Goal: Task Accomplishment & Management: Manage account settings

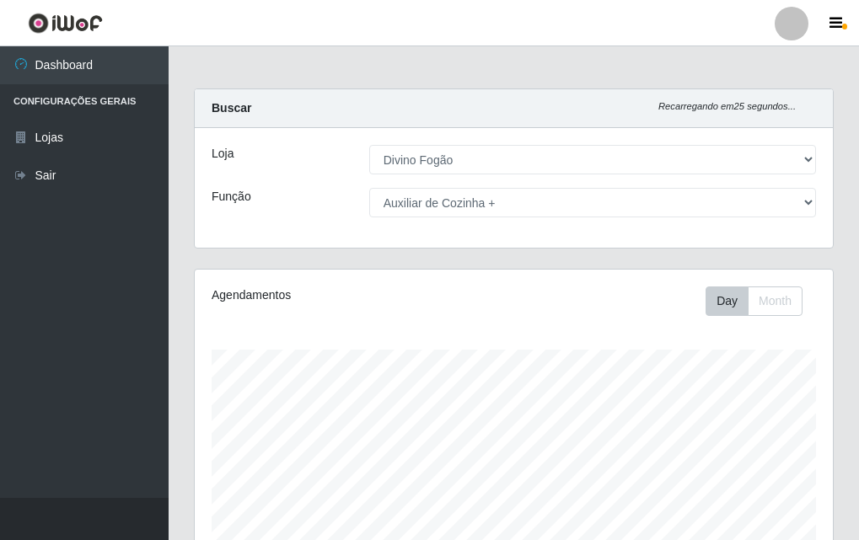
select select "499"
select select "94"
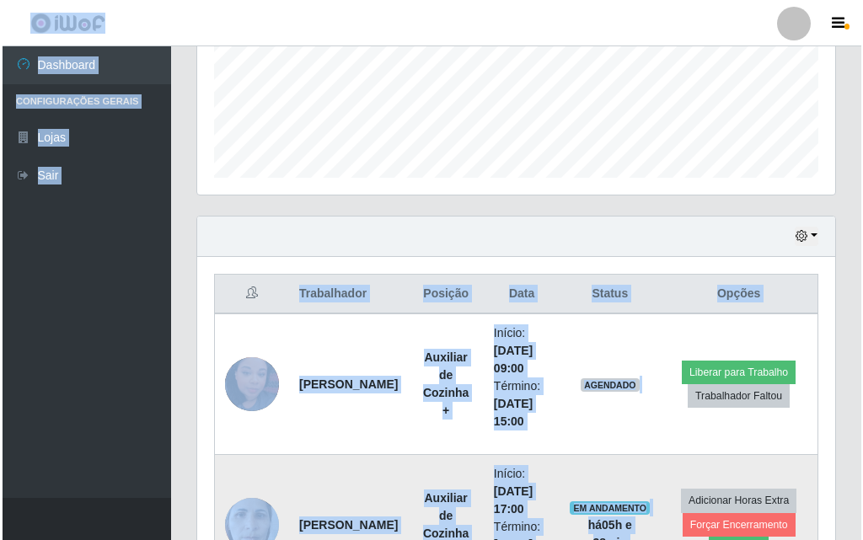
scroll to position [509, 0]
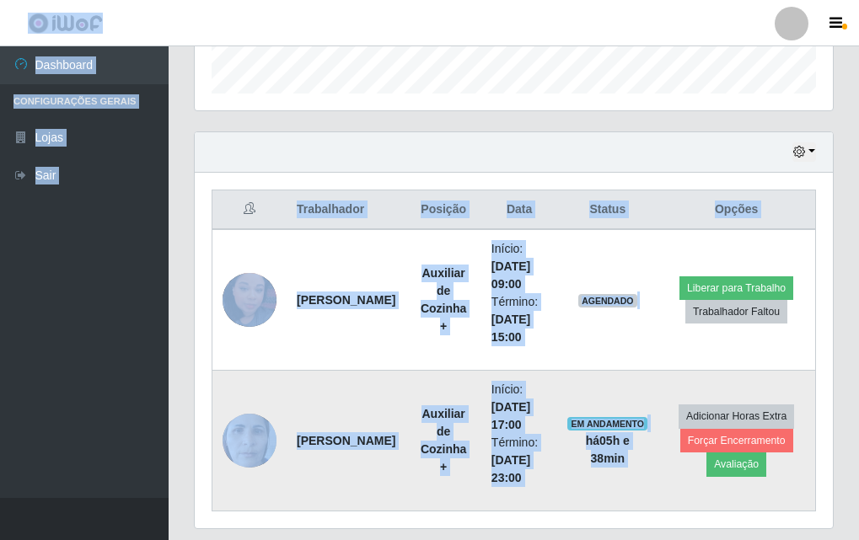
click at [245, 449] on img at bounding box center [249, 440] width 54 height 72
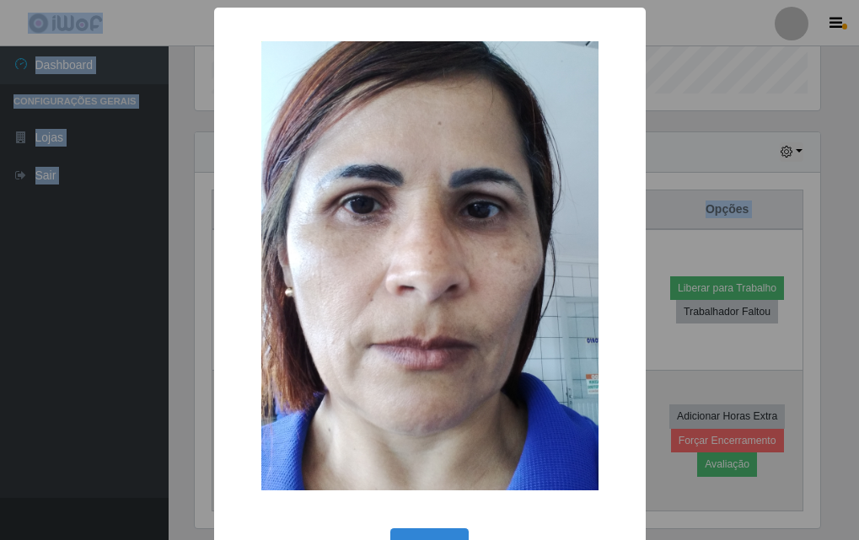
scroll to position [350, 629]
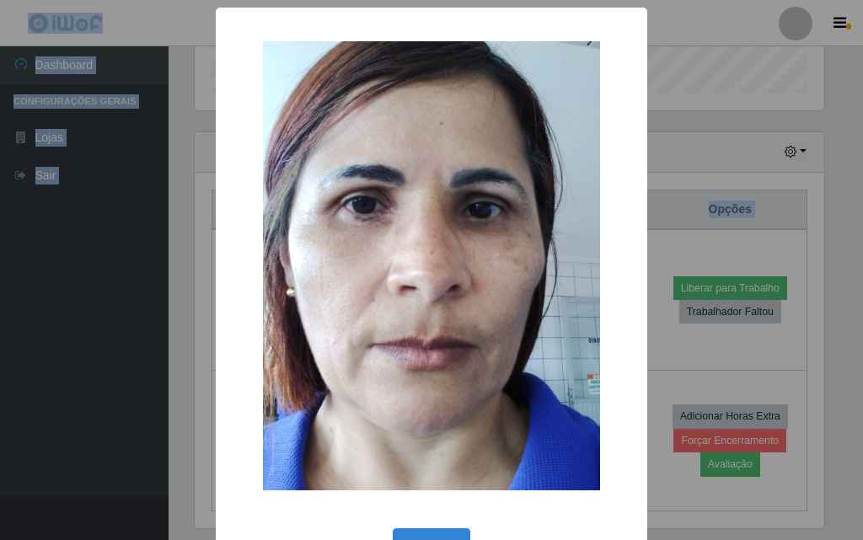
click at [216, 292] on div "× OK Cancel" at bounding box center [431, 299] width 431 height 582
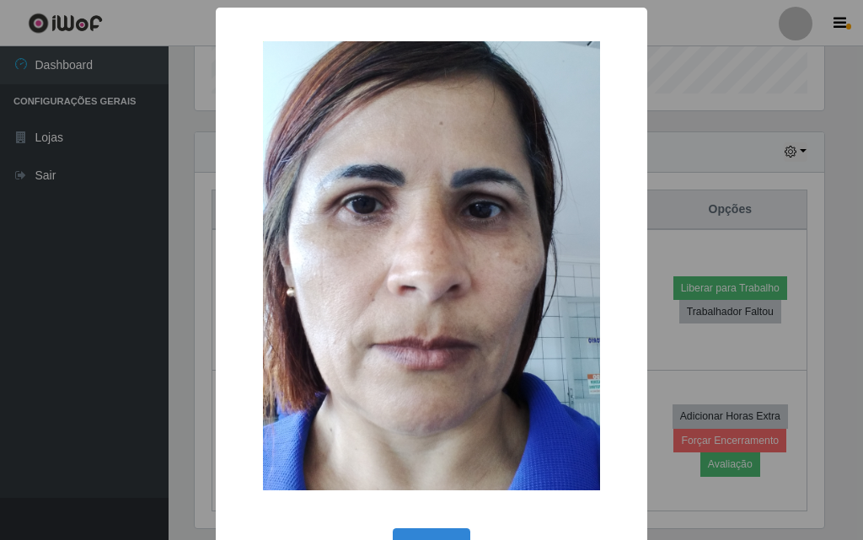
click at [672, 145] on div "× OK Cancel" at bounding box center [431, 270] width 863 height 540
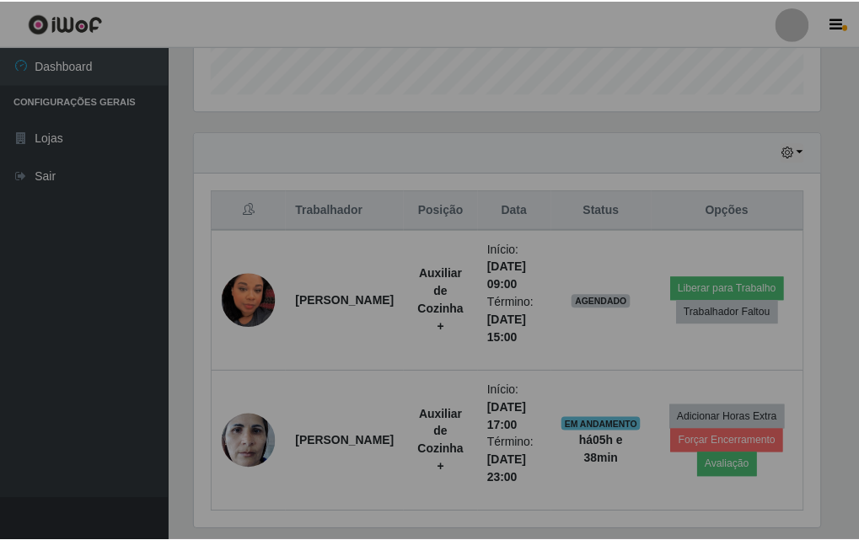
scroll to position [350, 638]
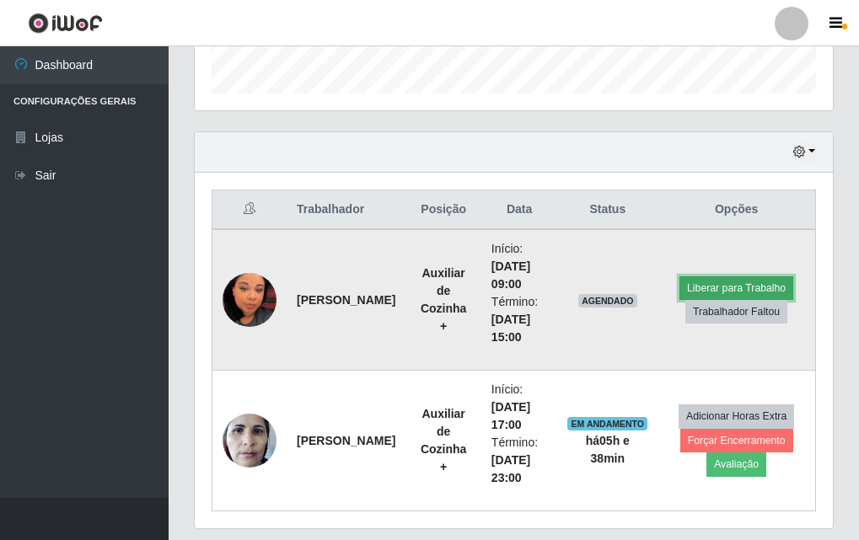
click at [763, 287] on button "Liberar para Trabalho" at bounding box center [736, 288] width 114 height 24
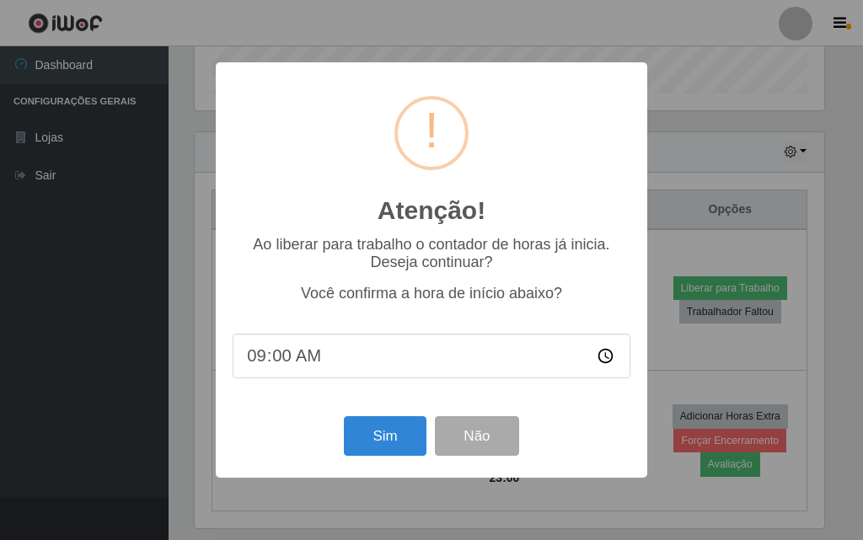
click at [737, 350] on div "Atenção! × Ao liberar para trabalho o contador de horas já inicia. Deseja conti…" at bounding box center [431, 270] width 863 height 540
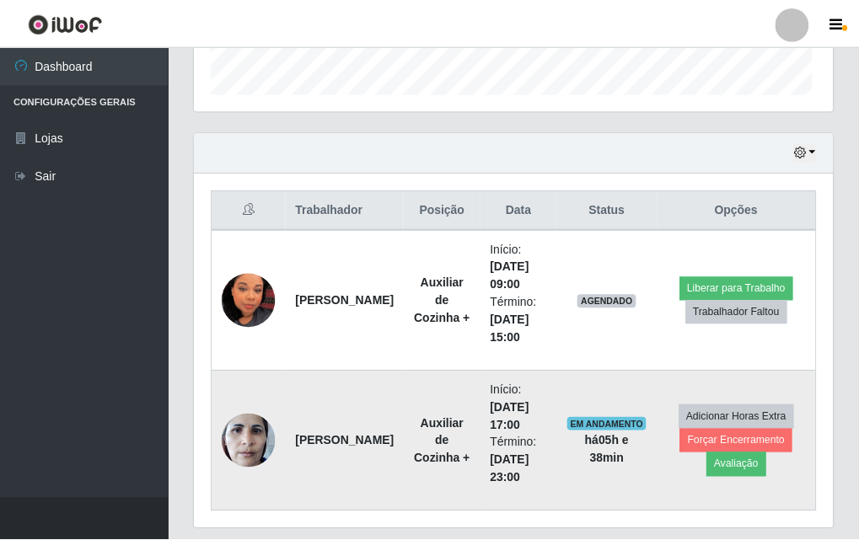
scroll to position [350, 638]
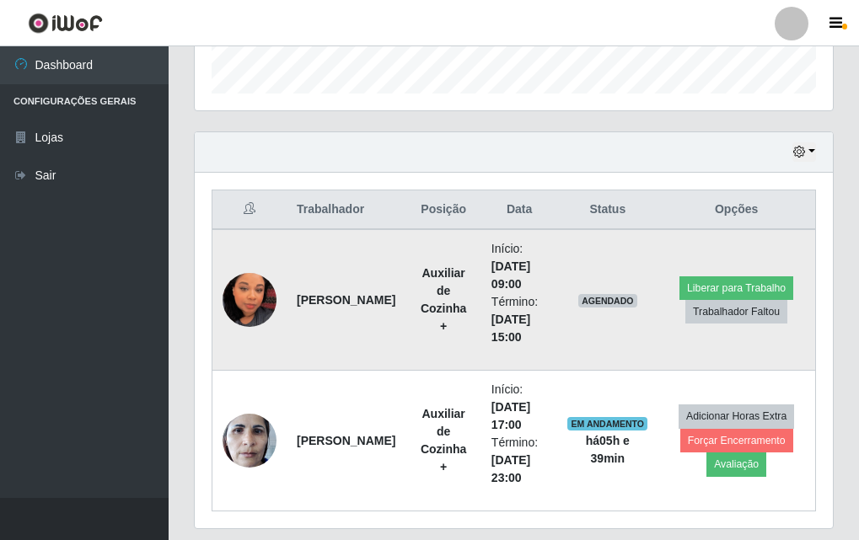
click at [258, 322] on img at bounding box center [249, 300] width 54 height 96
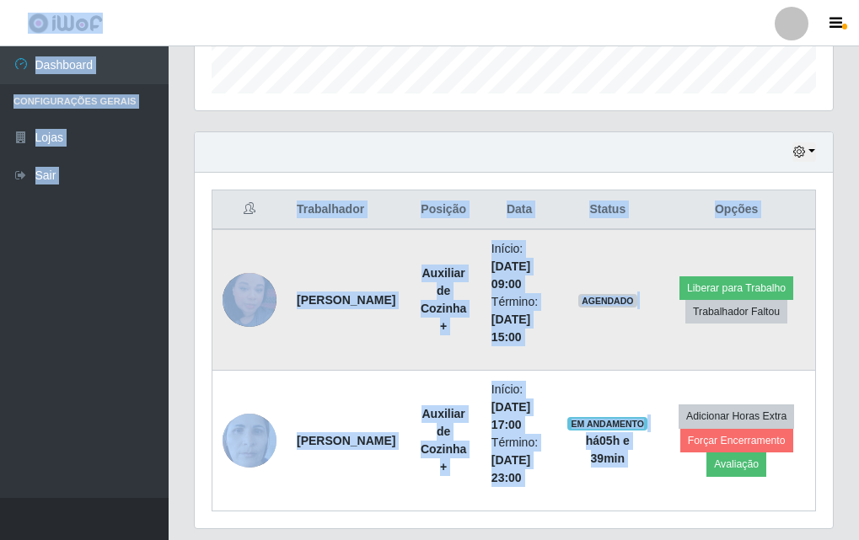
click at [240, 293] on img at bounding box center [249, 300] width 54 height 96
click at [264, 314] on img at bounding box center [249, 300] width 54 height 96
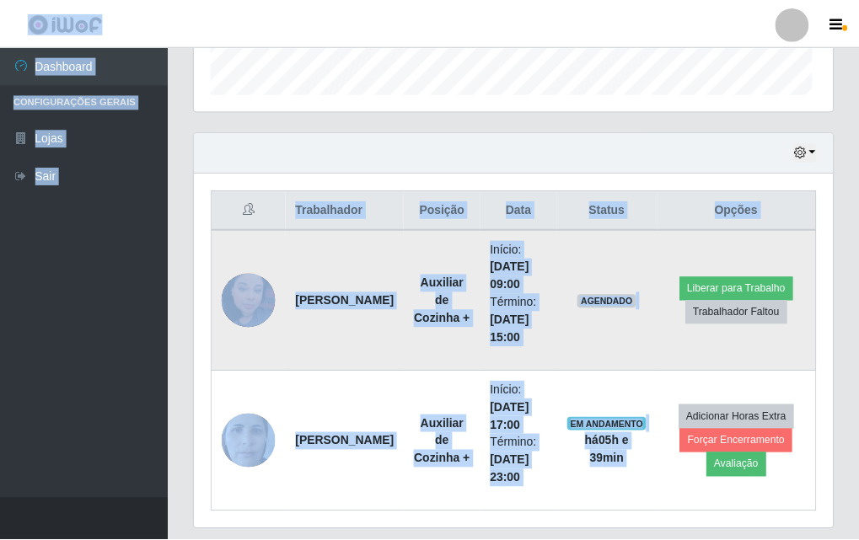
scroll to position [350, 629]
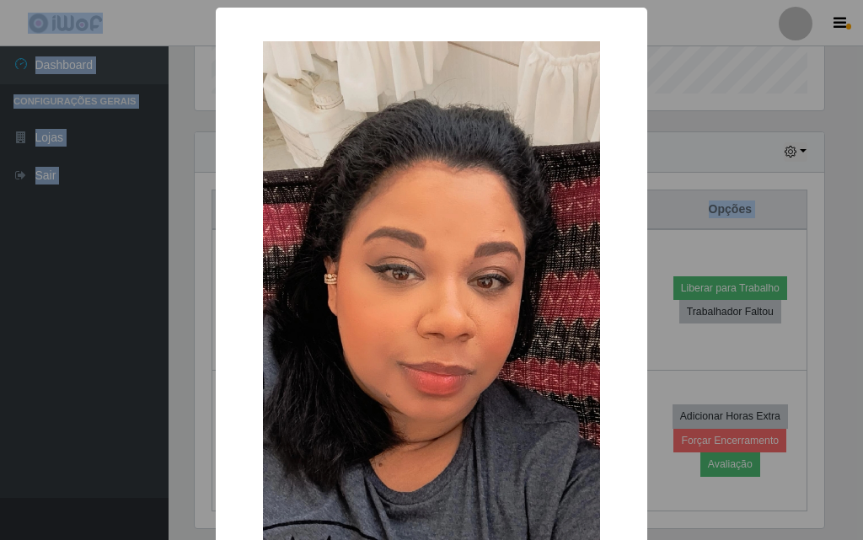
click at [161, 264] on div "× OK Cancel" at bounding box center [431, 270] width 863 height 540
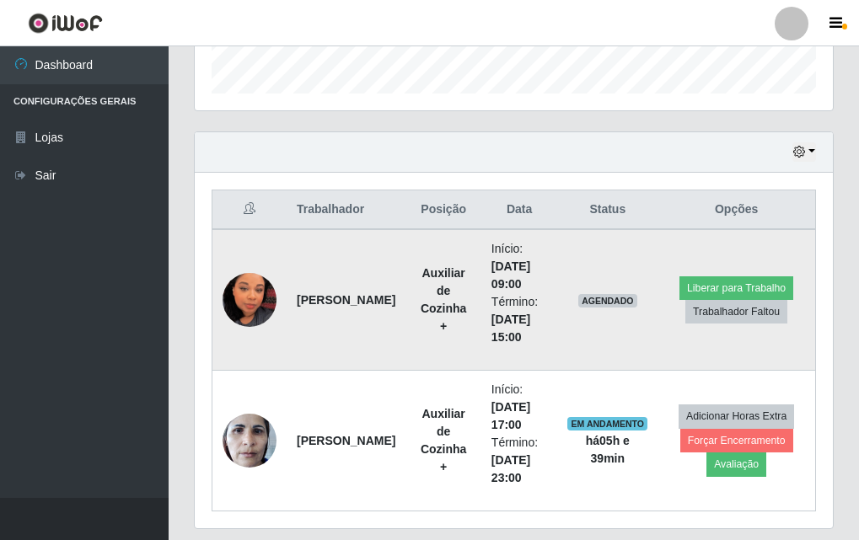
scroll to position [425, 0]
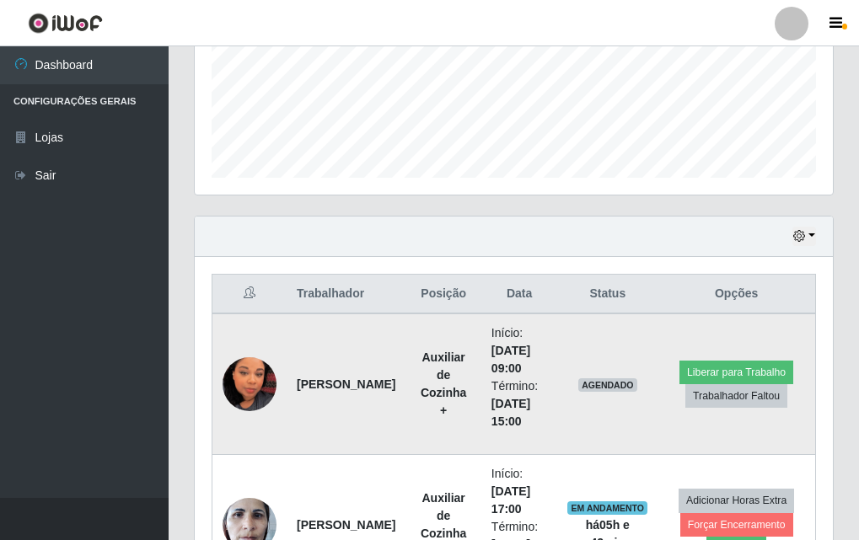
click at [524, 308] on th "Data" at bounding box center [519, 295] width 76 height 40
click at [483, 313] on th "Data" at bounding box center [519, 295] width 76 height 40
click at [443, 315] on td "Auxiliar de Cozinha +" at bounding box center [442, 384] width 75 height 142
click at [405, 320] on td "Auxiliar de Cozinha +" at bounding box center [442, 384] width 75 height 142
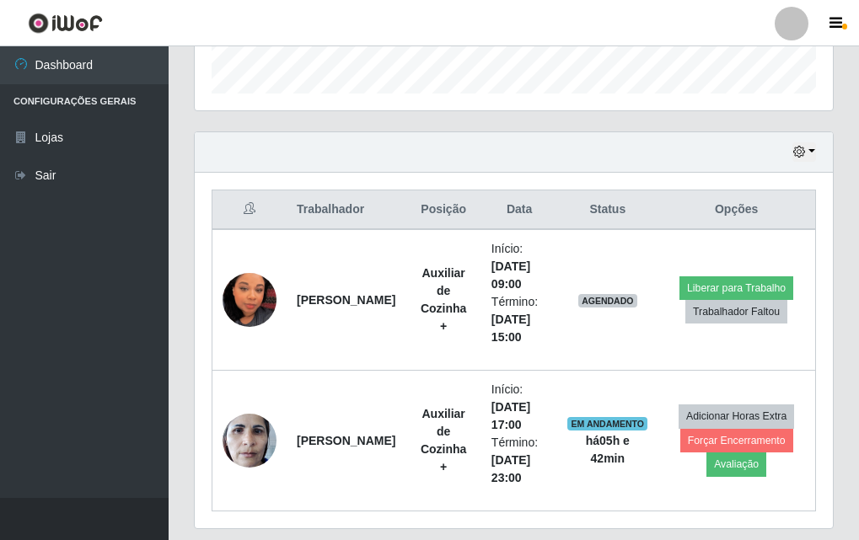
drag, startPoint x: 319, startPoint y: 391, endPoint x: 0, endPoint y: 378, distance: 318.8
click at [0, 378] on ul "Dashboard Configurações Gerais Lojas Sair" at bounding box center [84, 272] width 169 height 452
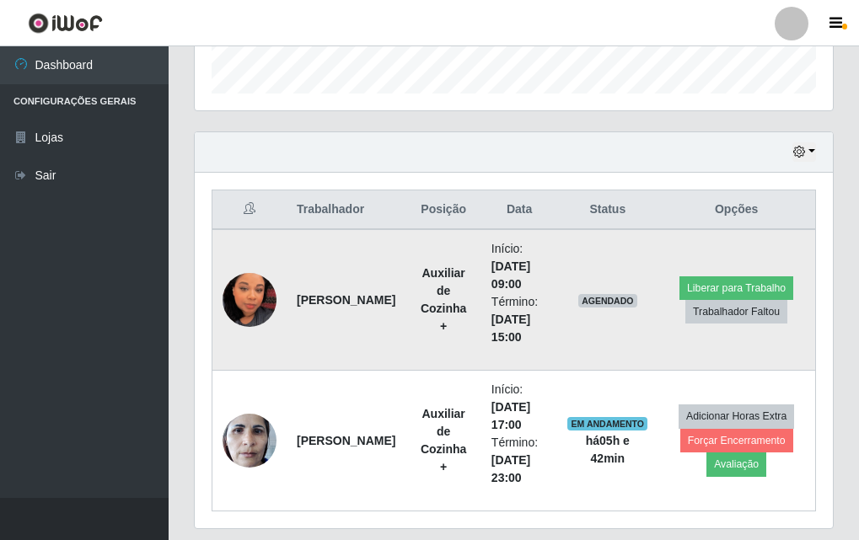
click at [315, 293] on strong "[PERSON_NAME]" at bounding box center [346, 299] width 99 height 13
click at [311, 297] on strong "[PERSON_NAME]" at bounding box center [346, 299] width 99 height 13
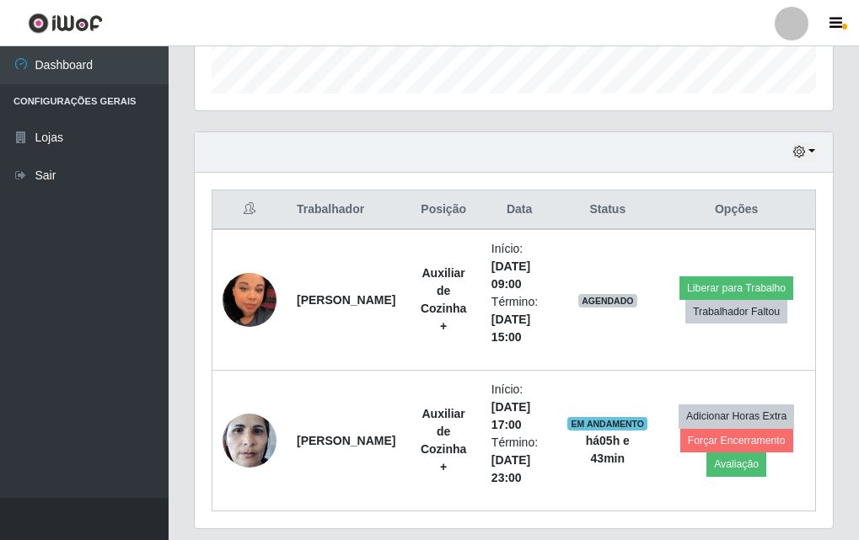
click at [211, 299] on div "Trabalhador Posição Data Status Opções [PERSON_NAME] Auxiliar de Cozinha + Iníc…" at bounding box center [514, 351] width 638 height 356
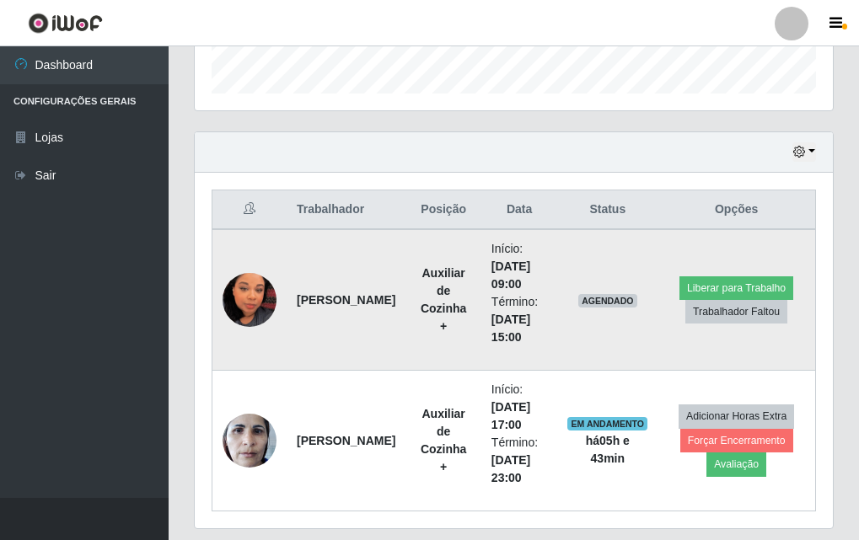
click at [237, 323] on img at bounding box center [249, 300] width 54 height 96
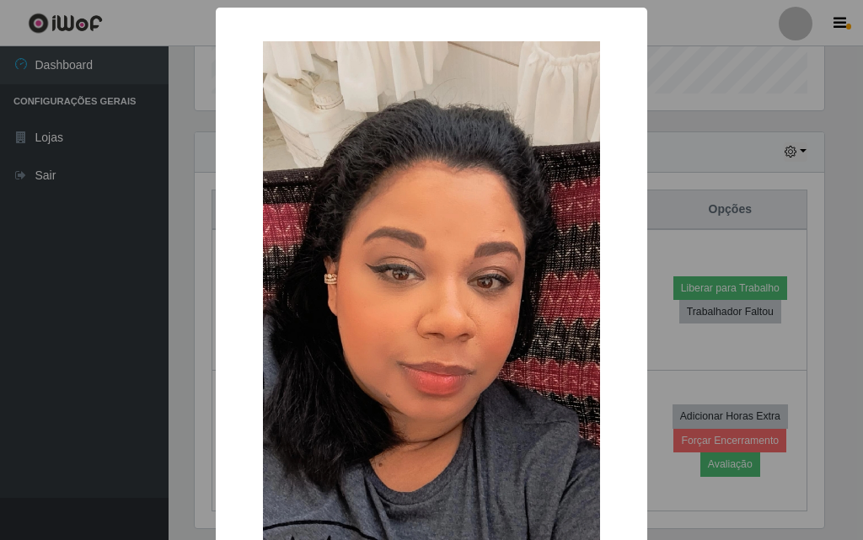
click at [46, 295] on div "× OK Cancel" at bounding box center [431, 270] width 863 height 540
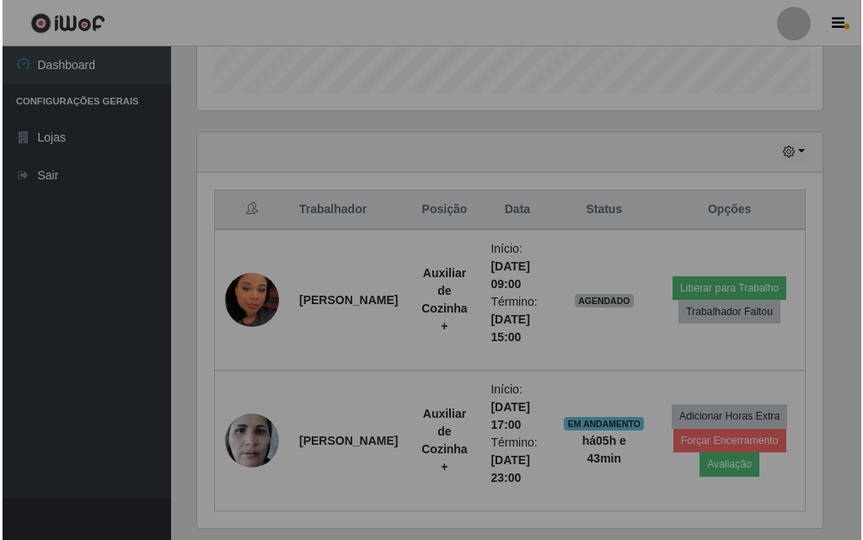
scroll to position [350, 638]
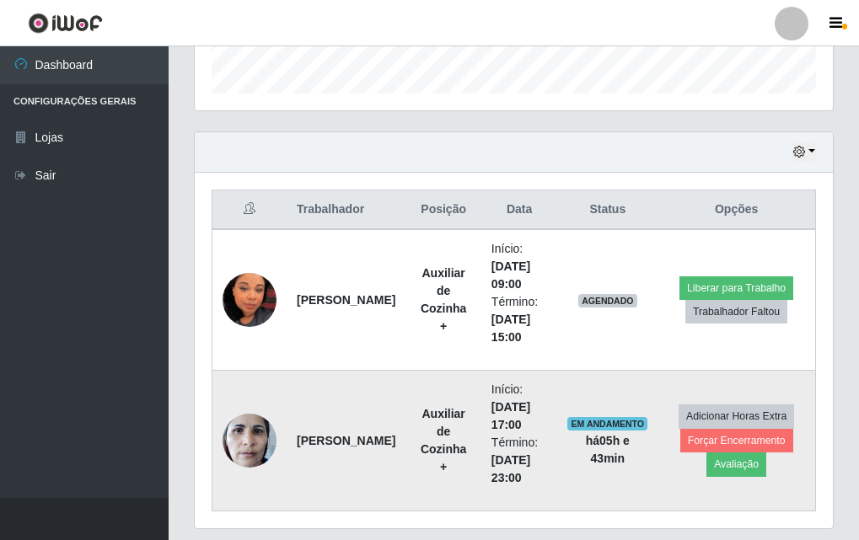
click at [265, 437] on img at bounding box center [249, 440] width 54 height 72
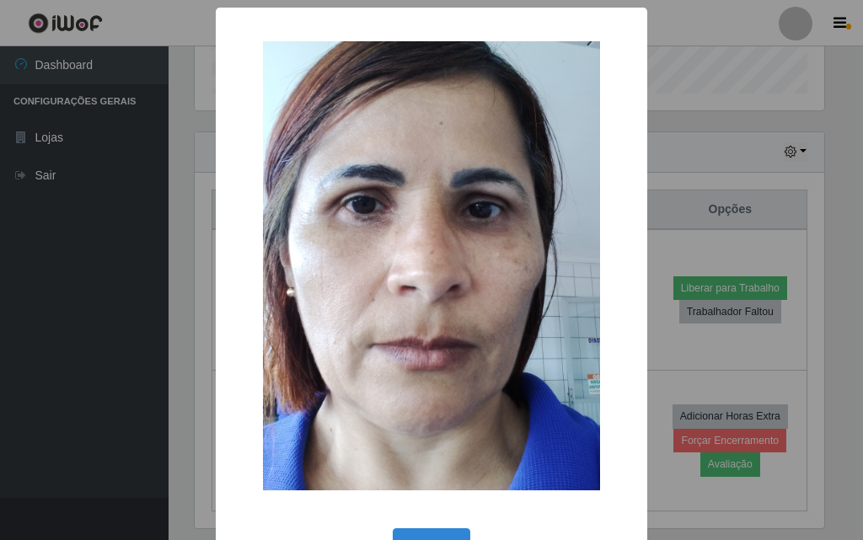
click at [48, 344] on div "× OK Cancel" at bounding box center [431, 270] width 863 height 540
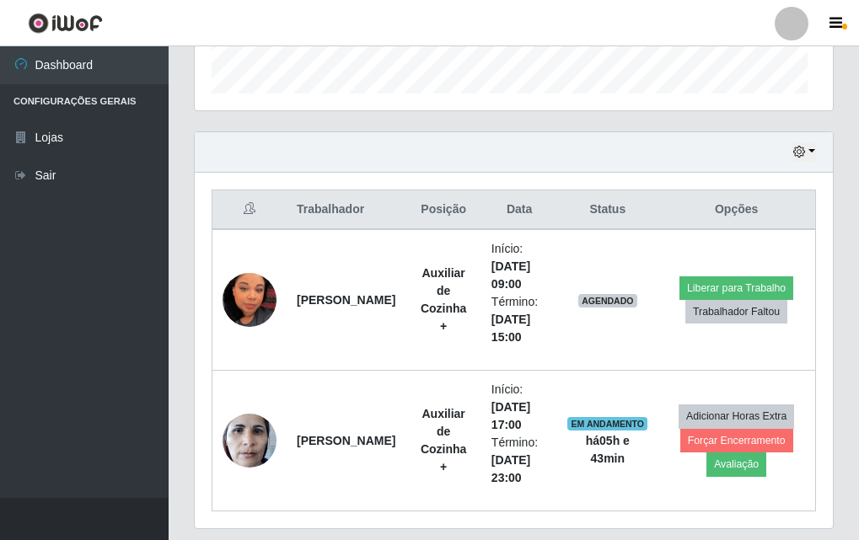
scroll to position [350, 638]
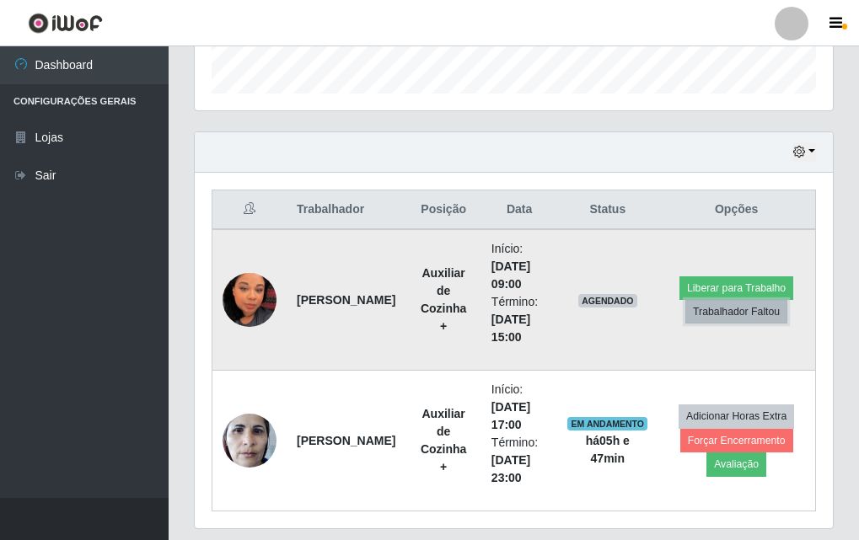
click at [746, 309] on button "Trabalhador Faltou" at bounding box center [736, 312] width 102 height 24
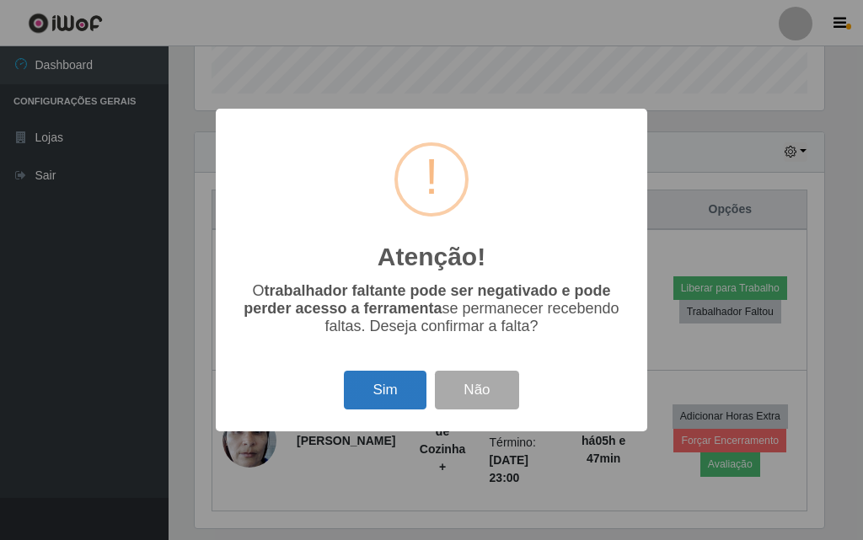
click at [370, 383] on button "Sim" at bounding box center [385, 391] width 82 height 40
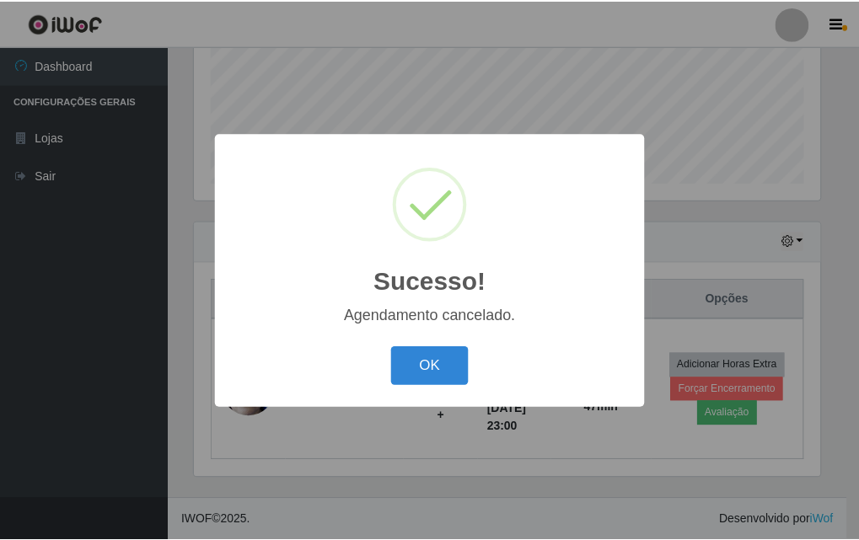
scroll to position [420, 0]
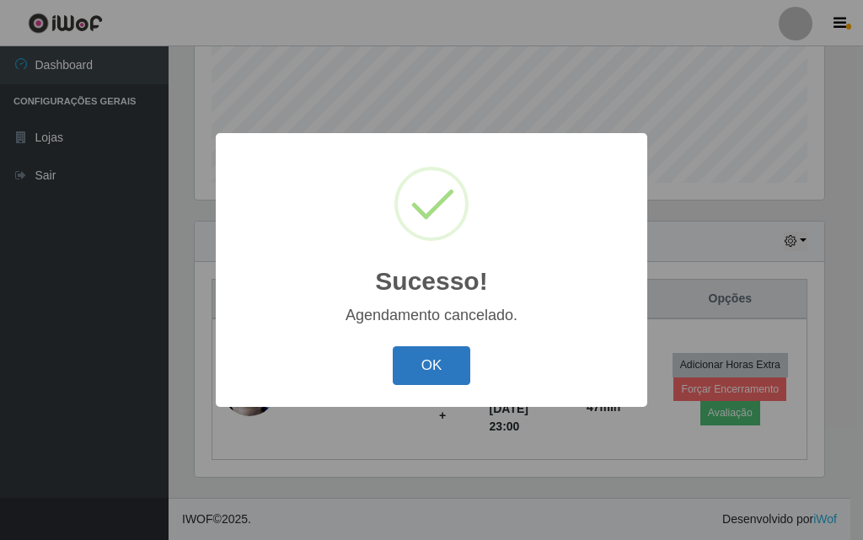
click at [437, 364] on button "OK" at bounding box center [432, 366] width 78 height 40
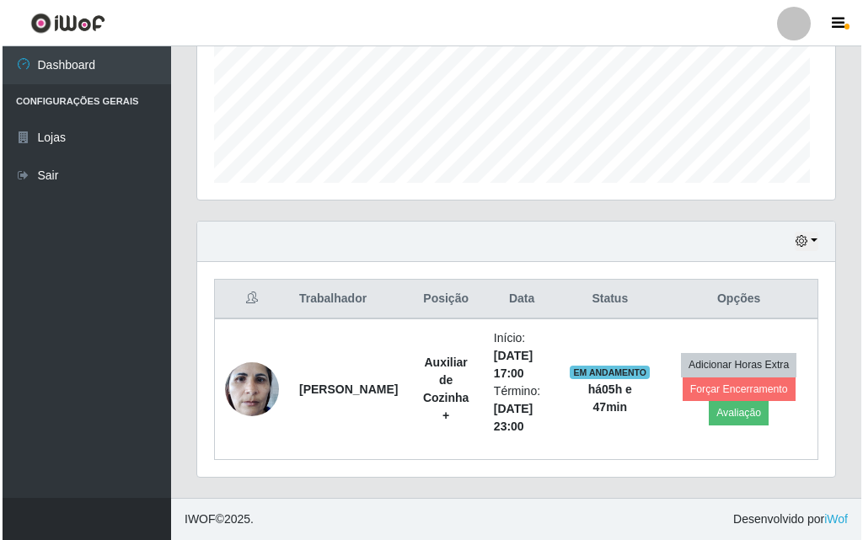
scroll to position [350, 638]
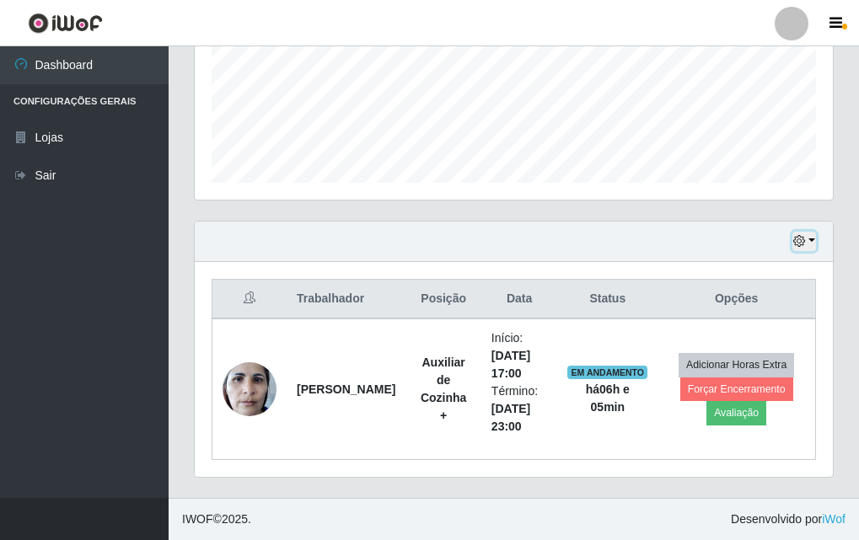
click at [812, 245] on button "button" at bounding box center [804, 241] width 24 height 19
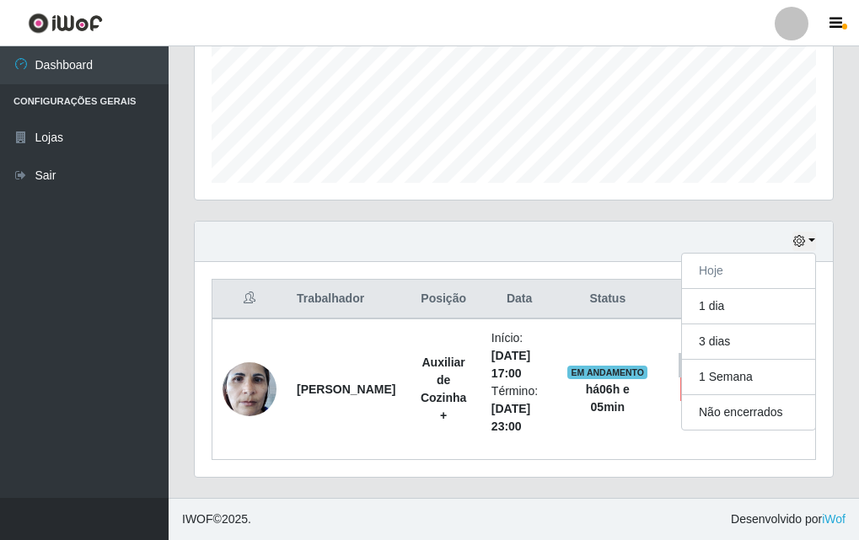
click at [621, 222] on div "Hoje 1 dia 3 dias 1 Semana Não encerrados" at bounding box center [514, 242] width 638 height 40
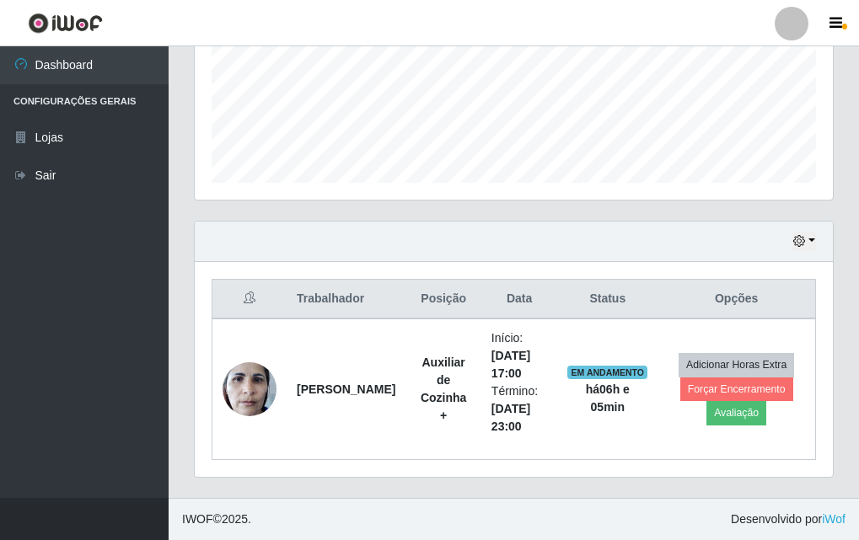
click at [619, 222] on div "Hoje 1 dia 3 dias 1 Semana Não encerrados" at bounding box center [514, 242] width 638 height 40
click at [608, 219] on div "Carregando... Buscar Recarregando em 3 segundos... [PERSON_NAME] [Selecione...]…" at bounding box center [514, 83] width 640 height 829
drag, startPoint x: 606, startPoint y: 217, endPoint x: 596, endPoint y: 206, distance: 14.3
click at [604, 216] on div "Agendamentos Day Month" at bounding box center [513, 35] width 665 height 372
drag, startPoint x: 639, startPoint y: 217, endPoint x: 183, endPoint y: 379, distance: 484.0
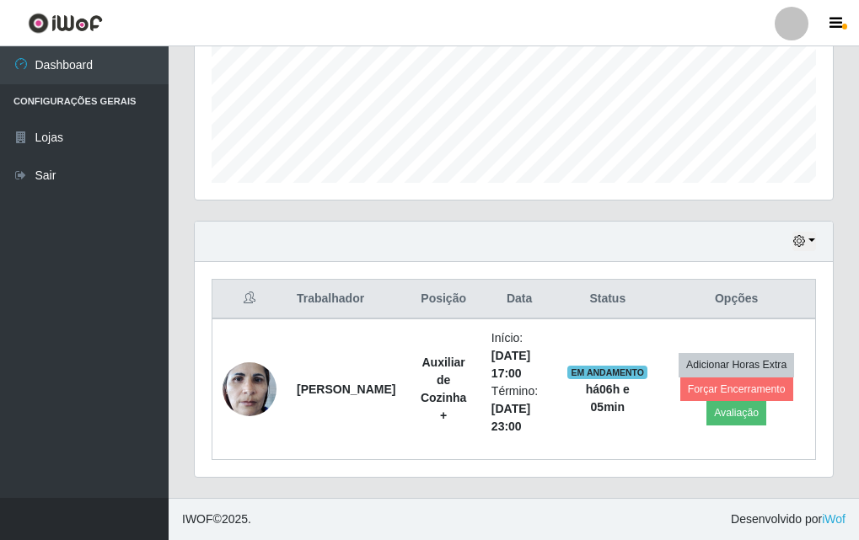
click at [183, 379] on div "Hoje 1 dia 3 dias 1 Semana Não encerrados Trabalhador Posição Data Status Opçõe…" at bounding box center [513, 359] width 665 height 277
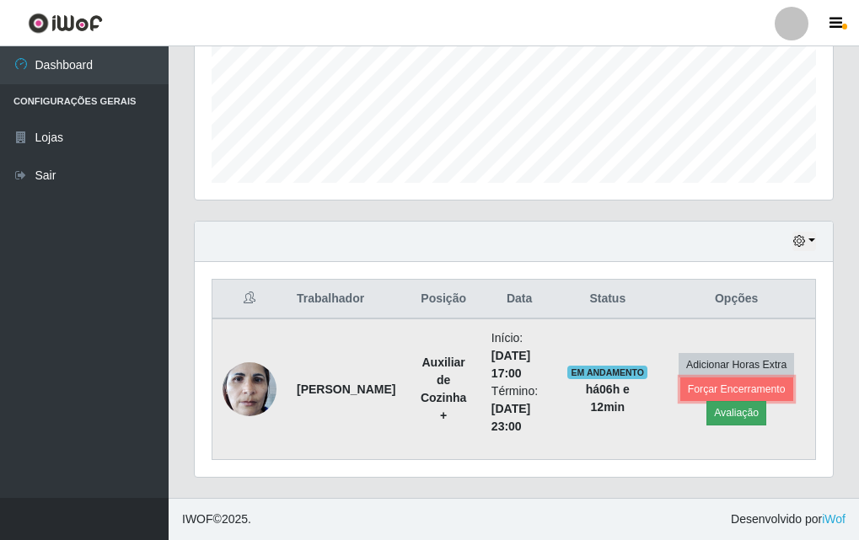
drag, startPoint x: 735, startPoint y: 358, endPoint x: 730, endPoint y: 413, distance: 55.0
click at [736, 419] on button "Avaliação" at bounding box center [736, 413] width 60 height 24
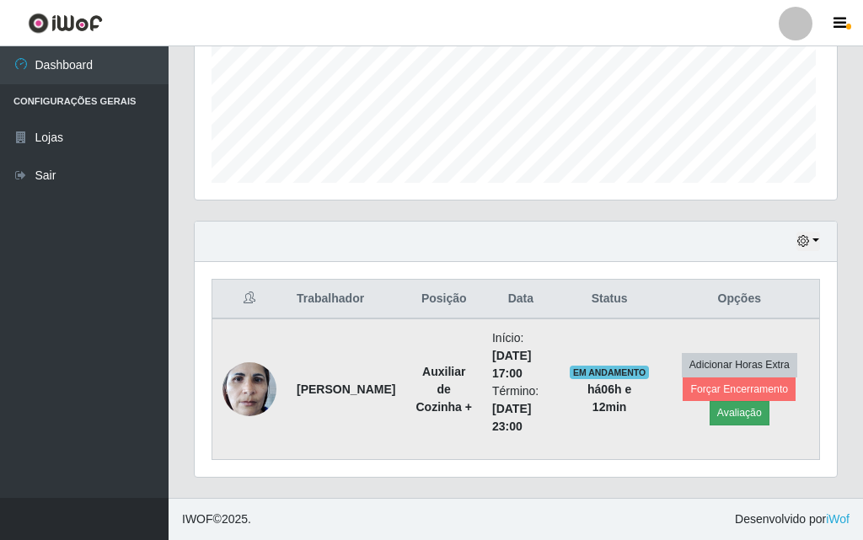
scroll to position [350, 629]
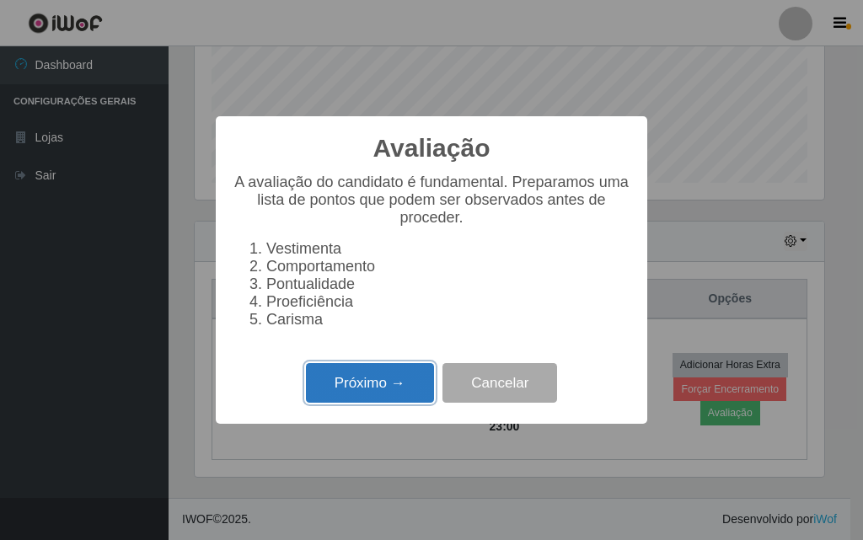
drag, startPoint x: 736, startPoint y: 419, endPoint x: 356, endPoint y: 391, distance: 381.1
click at [356, 391] on button "Próximo →" at bounding box center [370, 383] width 128 height 40
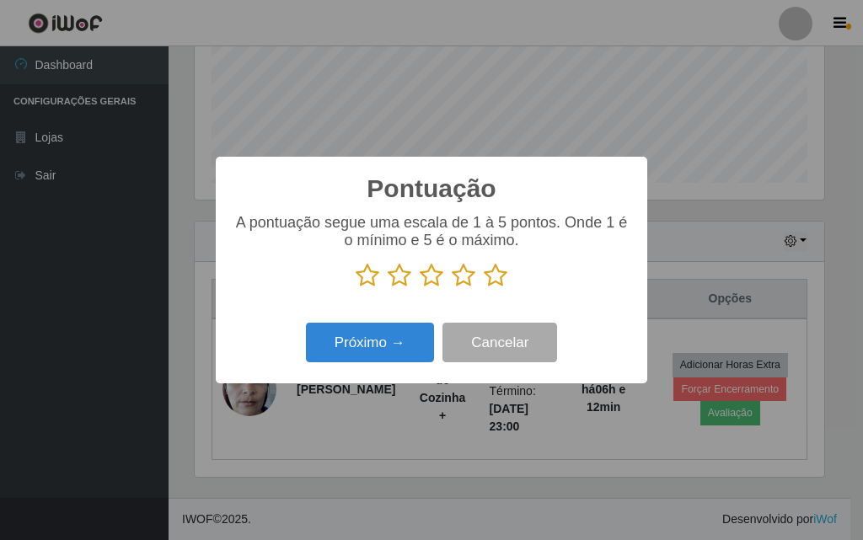
scroll to position [842318, 842038]
click at [501, 273] on icon at bounding box center [496, 275] width 24 height 25
click at [484, 288] on input "radio" at bounding box center [484, 288] width 0 height 0
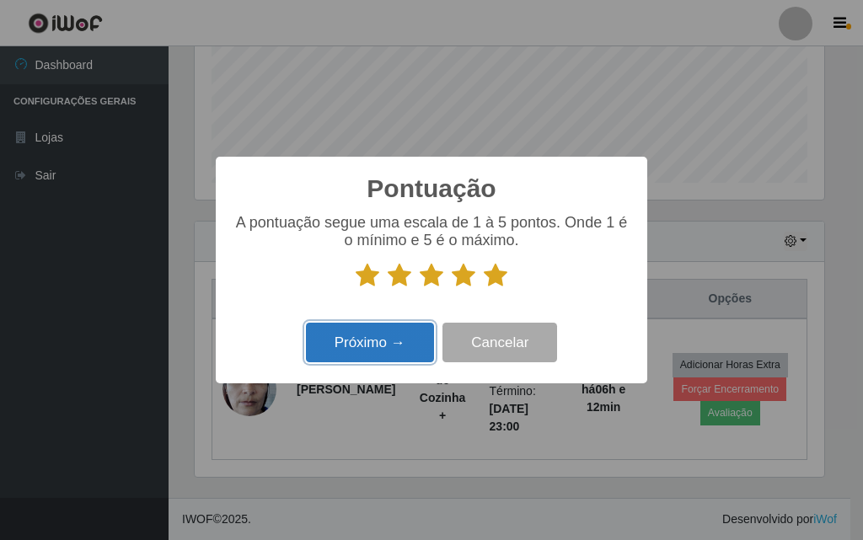
click at [397, 349] on button "Próximo →" at bounding box center [370, 343] width 128 height 40
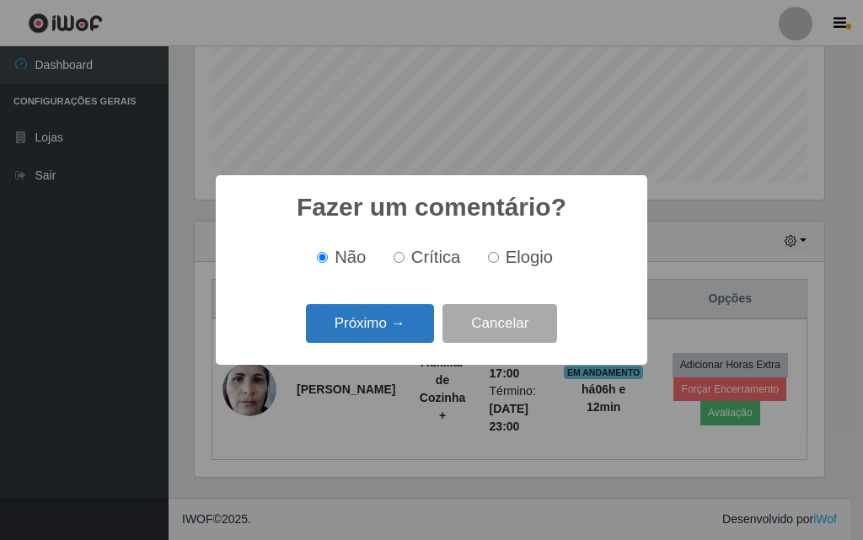
click at [376, 323] on button "Próximo →" at bounding box center [370, 324] width 128 height 40
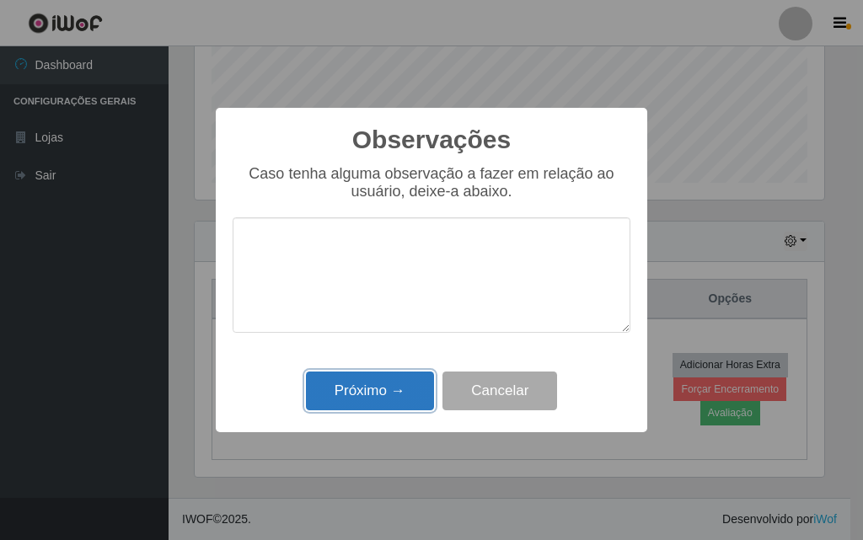
click at [397, 398] on button "Próximo →" at bounding box center [370, 392] width 128 height 40
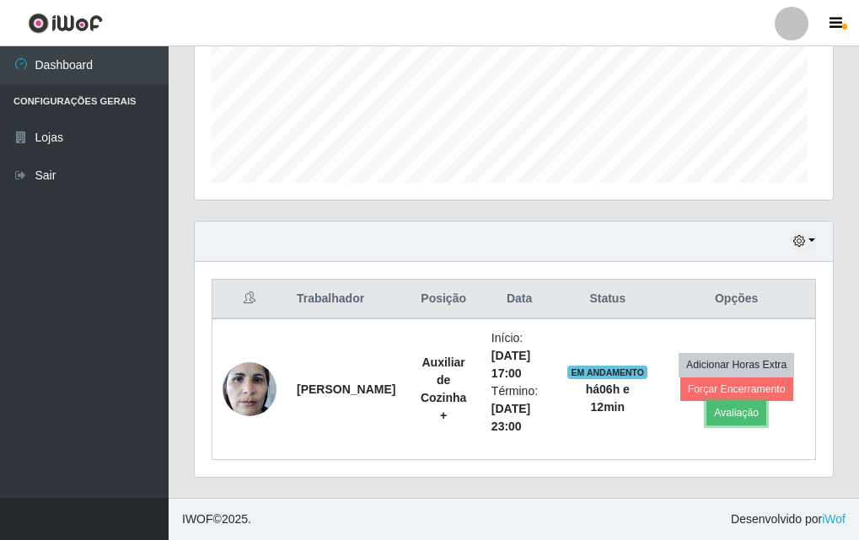
scroll to position [350, 638]
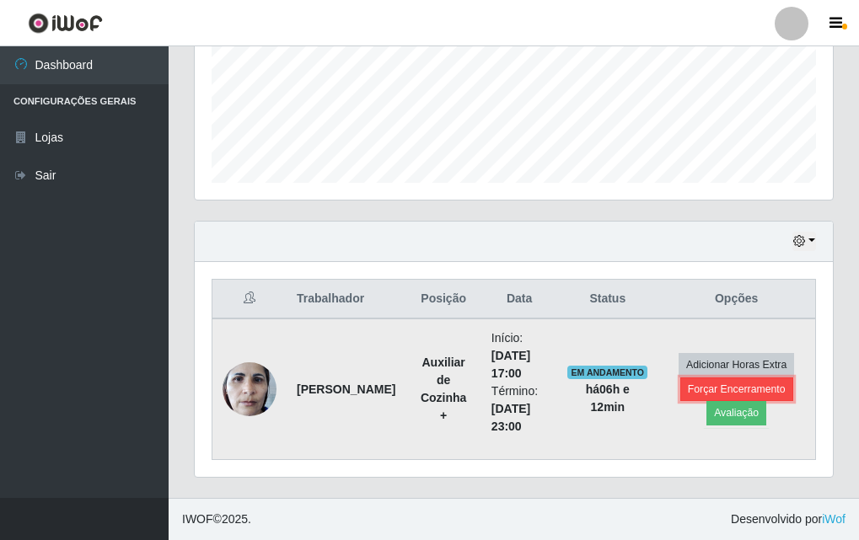
click at [704, 383] on button "Forçar Encerramento" at bounding box center [736, 390] width 113 height 24
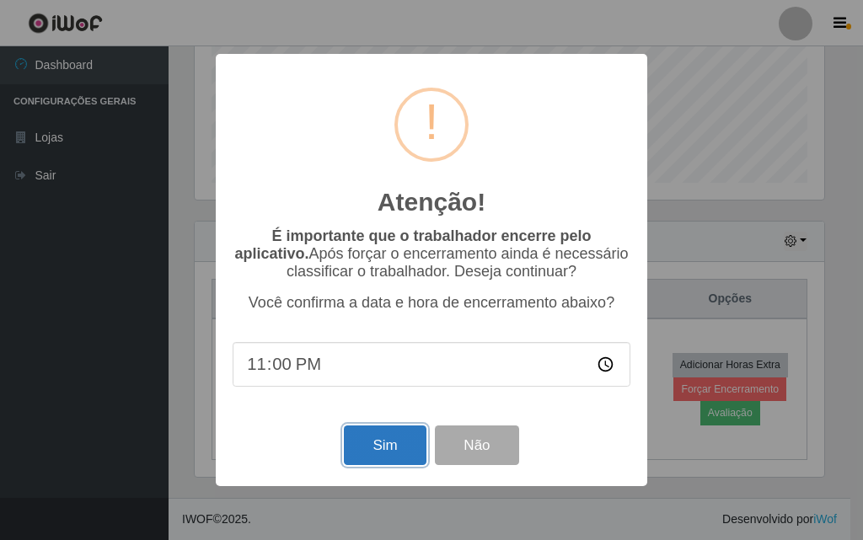
click at [410, 452] on button "Sim" at bounding box center [385, 446] width 82 height 40
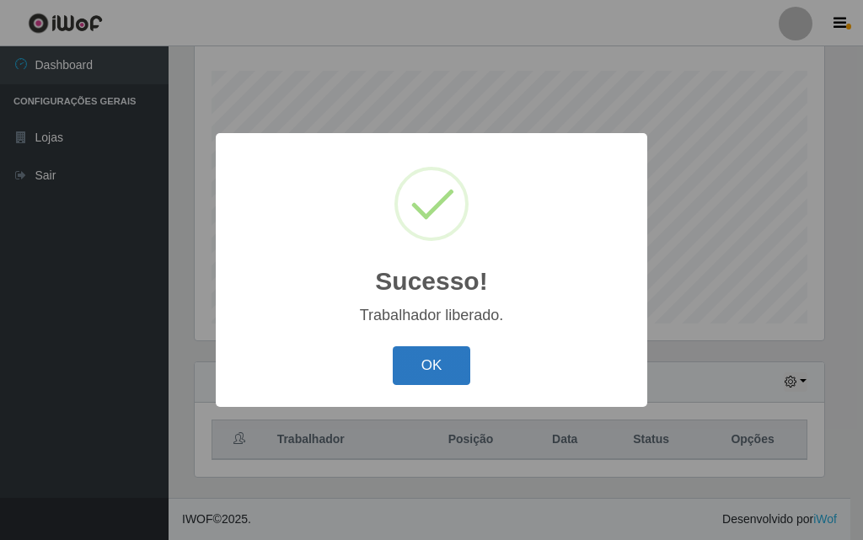
click at [450, 362] on button "OK" at bounding box center [432, 366] width 78 height 40
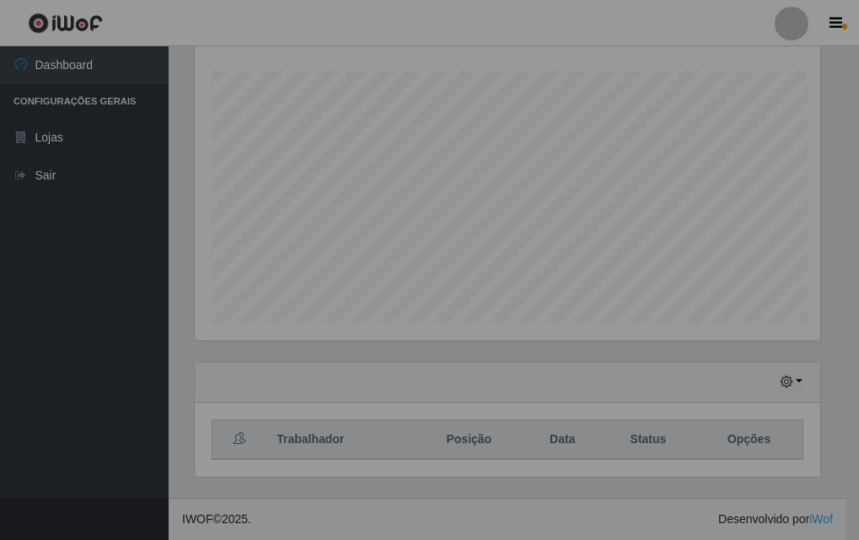
scroll to position [350, 638]
